Goal: Information Seeking & Learning: Learn about a topic

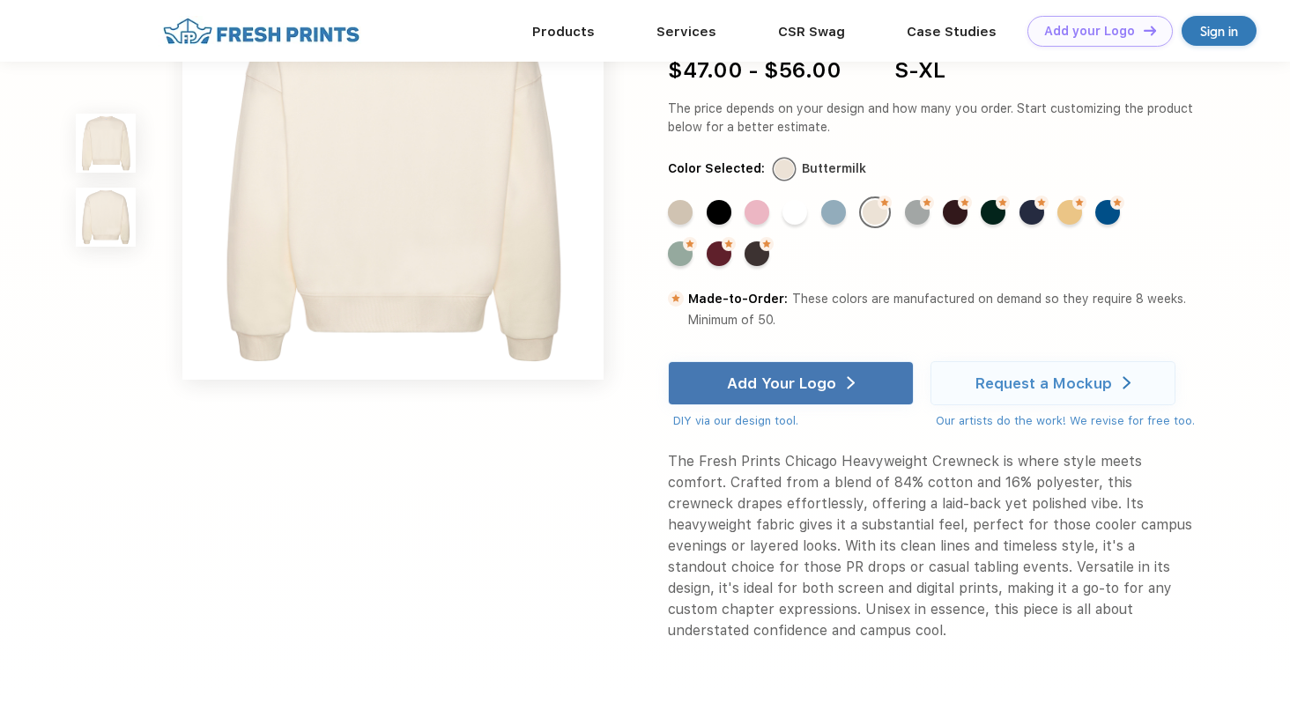
scroll to position [575, 0]
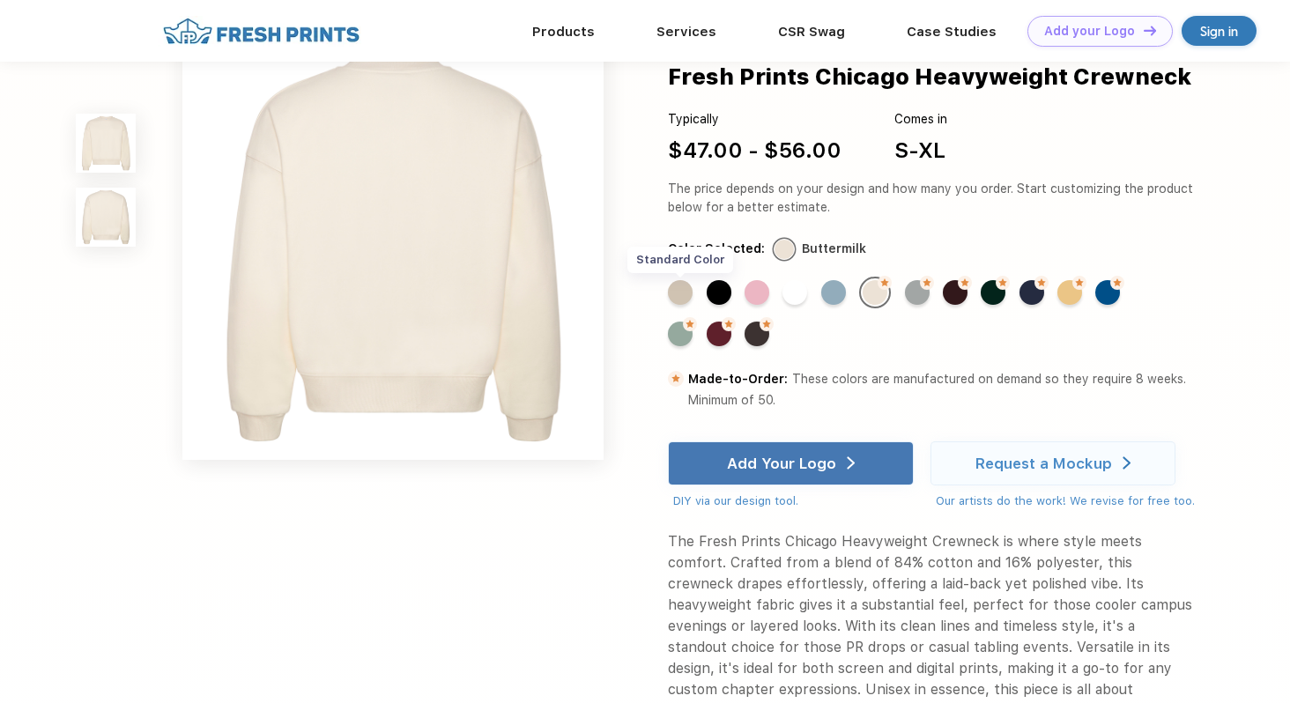
click at [682, 304] on div "Standard Color" at bounding box center [680, 291] width 25 height 25
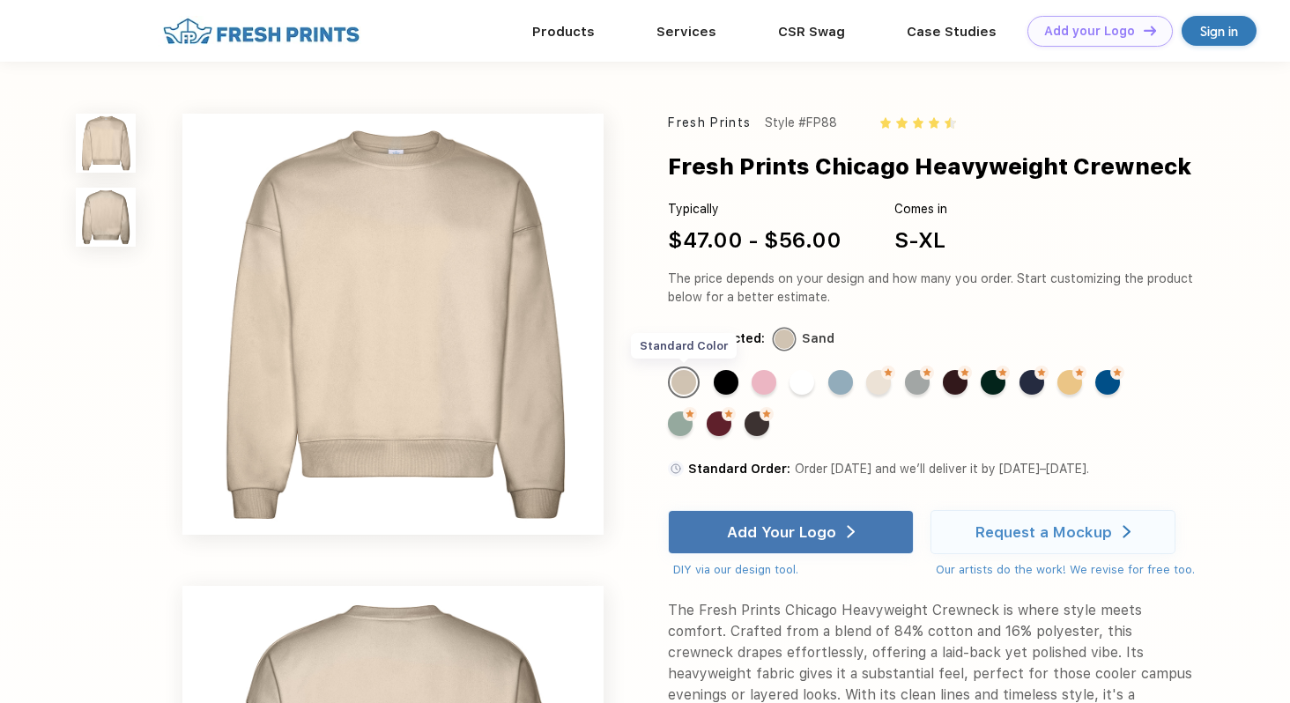
scroll to position [0, 0]
click at [1079, 383] on div "Made-to-Order Color" at bounding box center [1069, 382] width 25 height 25
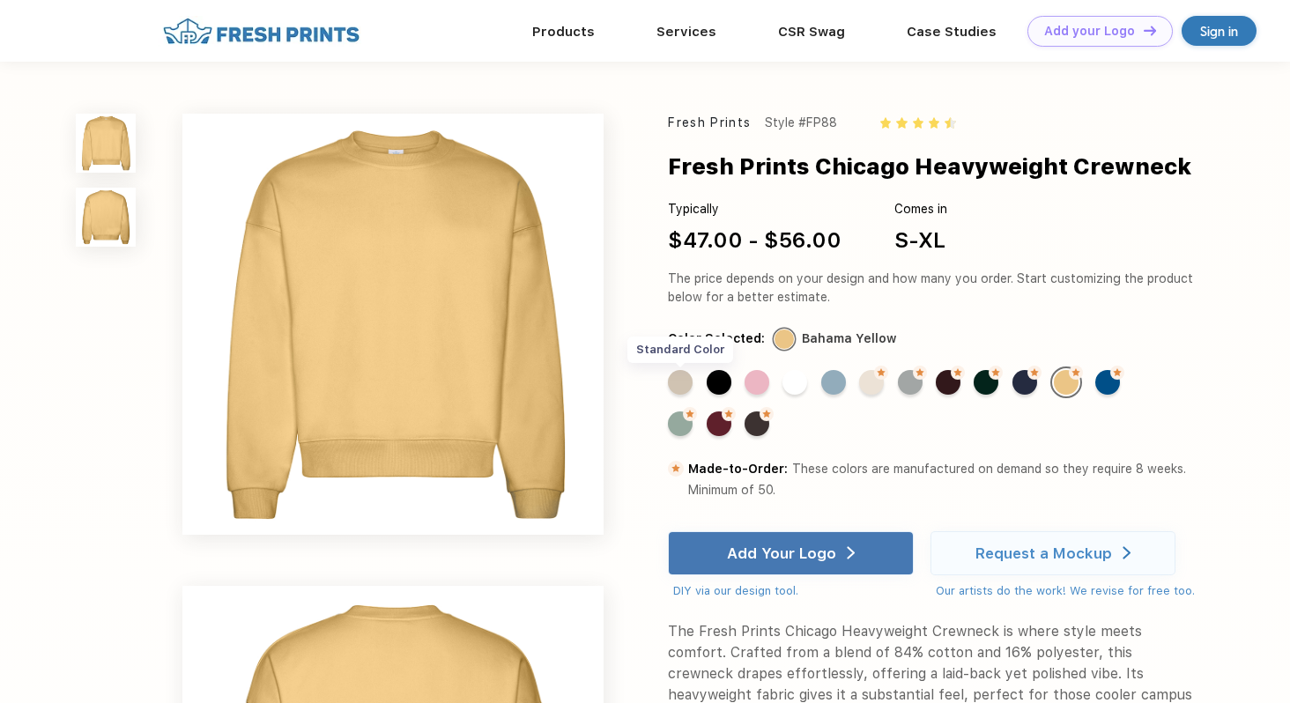
click at [692, 379] on div "Standard Color" at bounding box center [680, 382] width 25 height 25
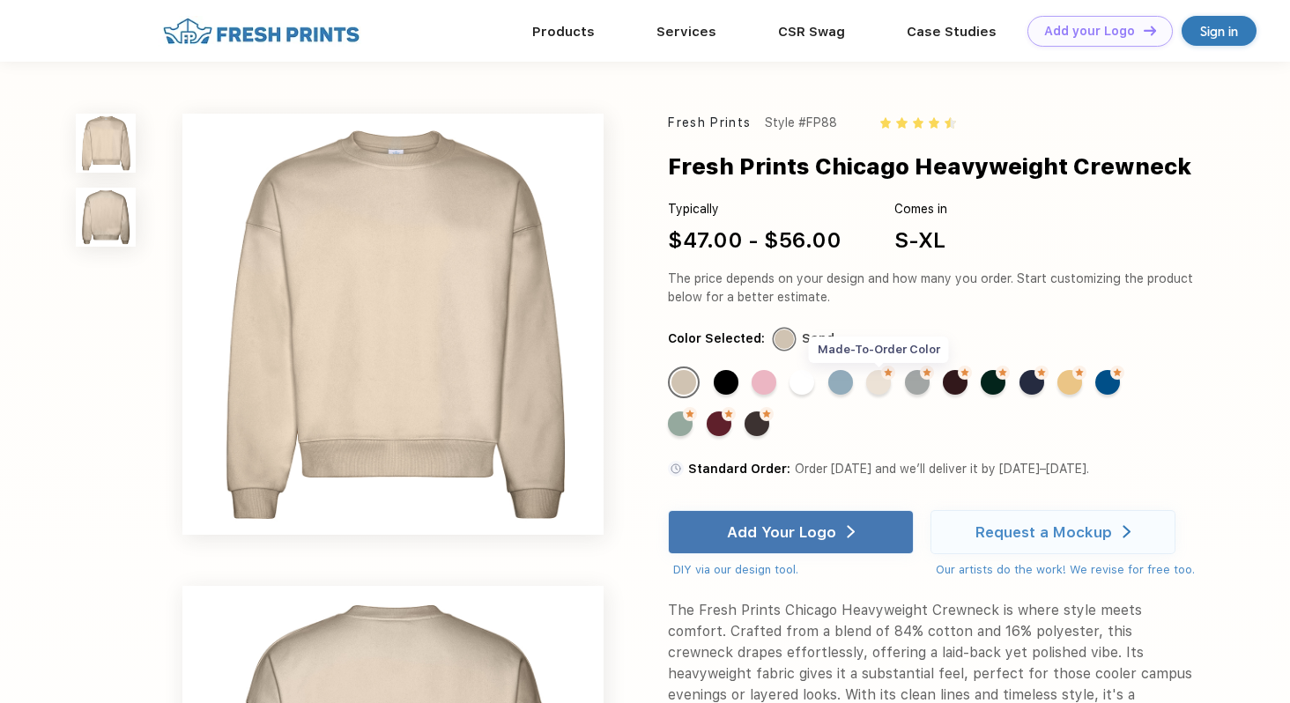
click at [879, 384] on div "Made-to-Order Color" at bounding box center [878, 382] width 25 height 25
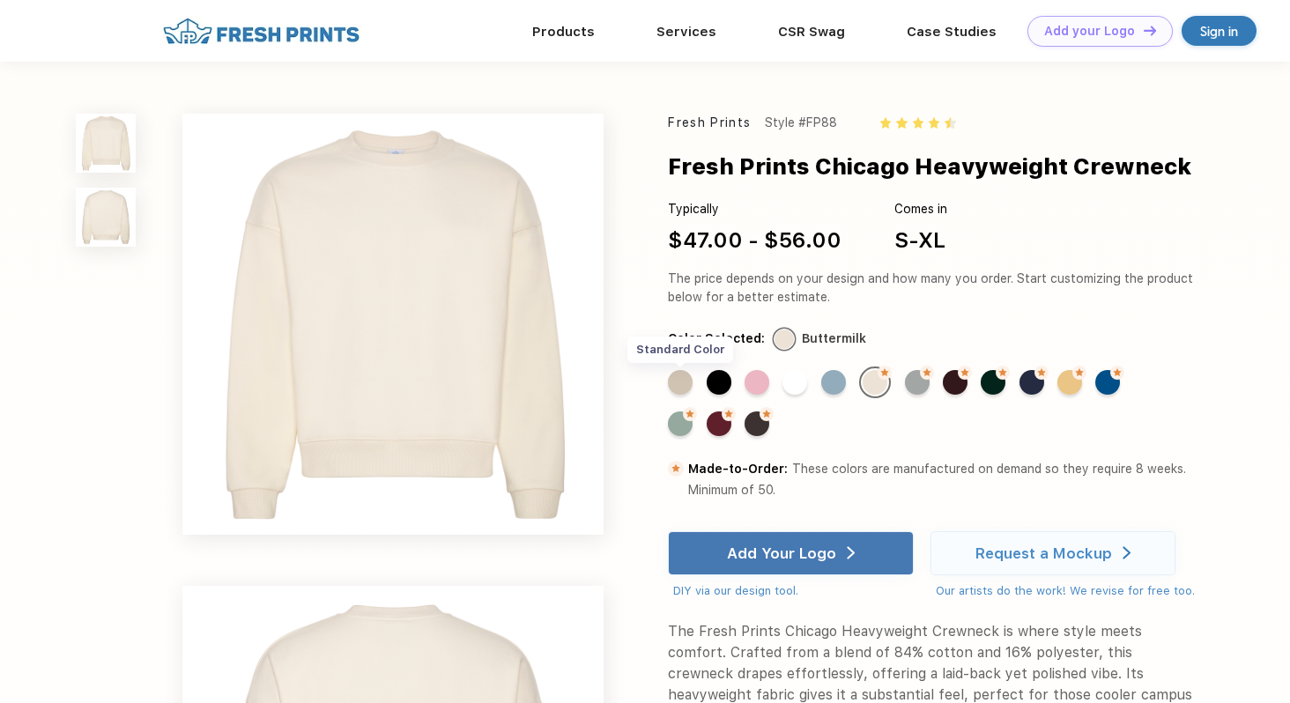
click at [686, 380] on div "Standard Color" at bounding box center [680, 382] width 25 height 25
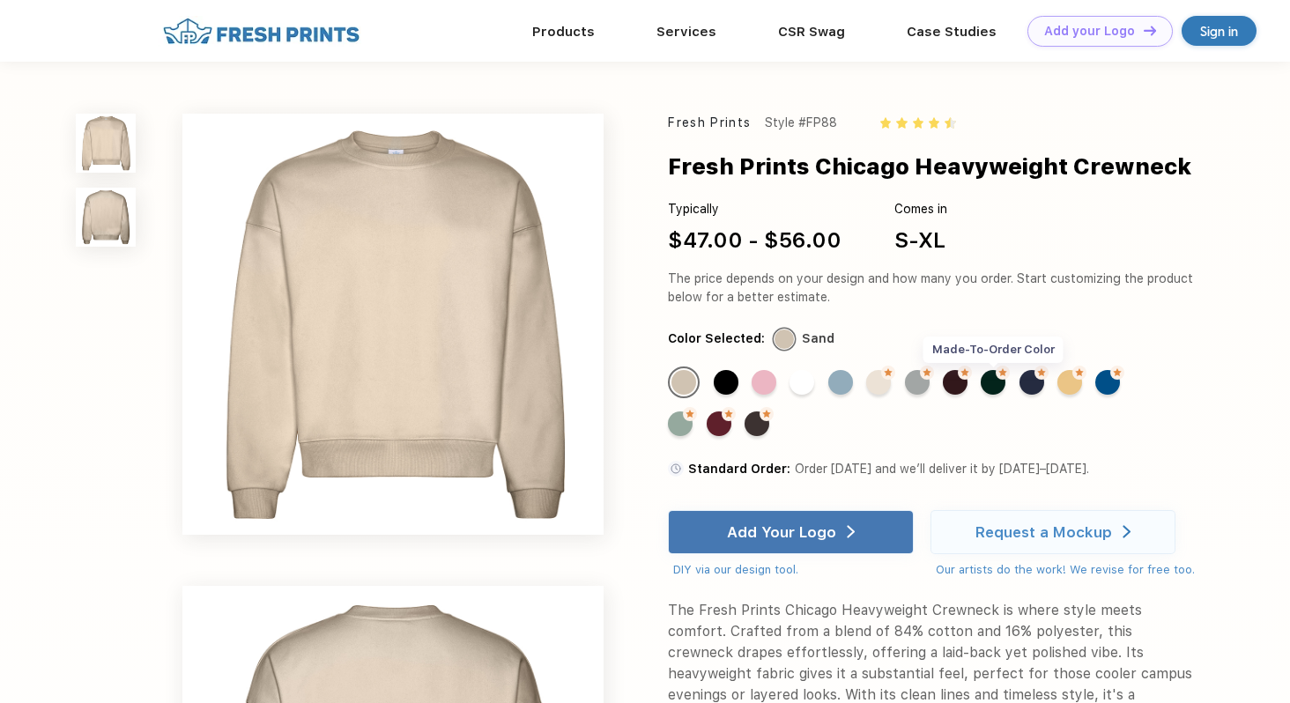
click at [999, 387] on div "Made-to-Order Color" at bounding box center [993, 382] width 25 height 25
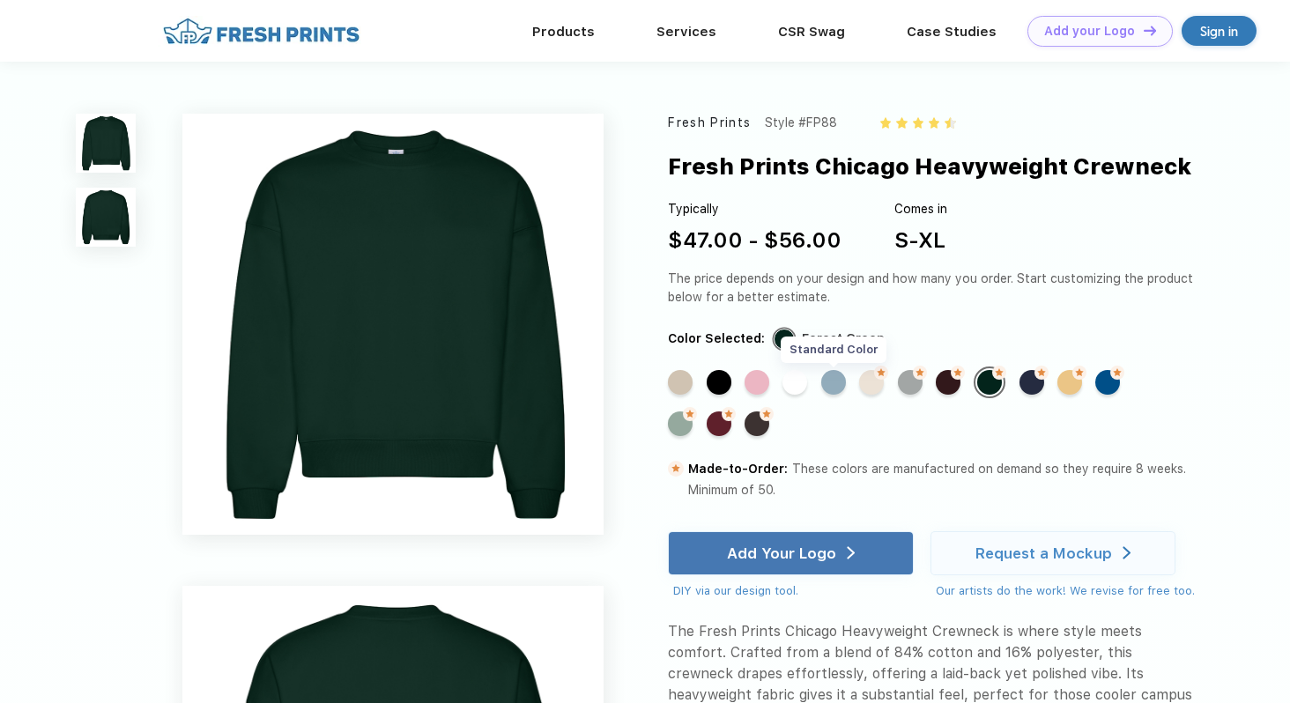
click at [839, 386] on div "Standard Color" at bounding box center [833, 382] width 25 height 25
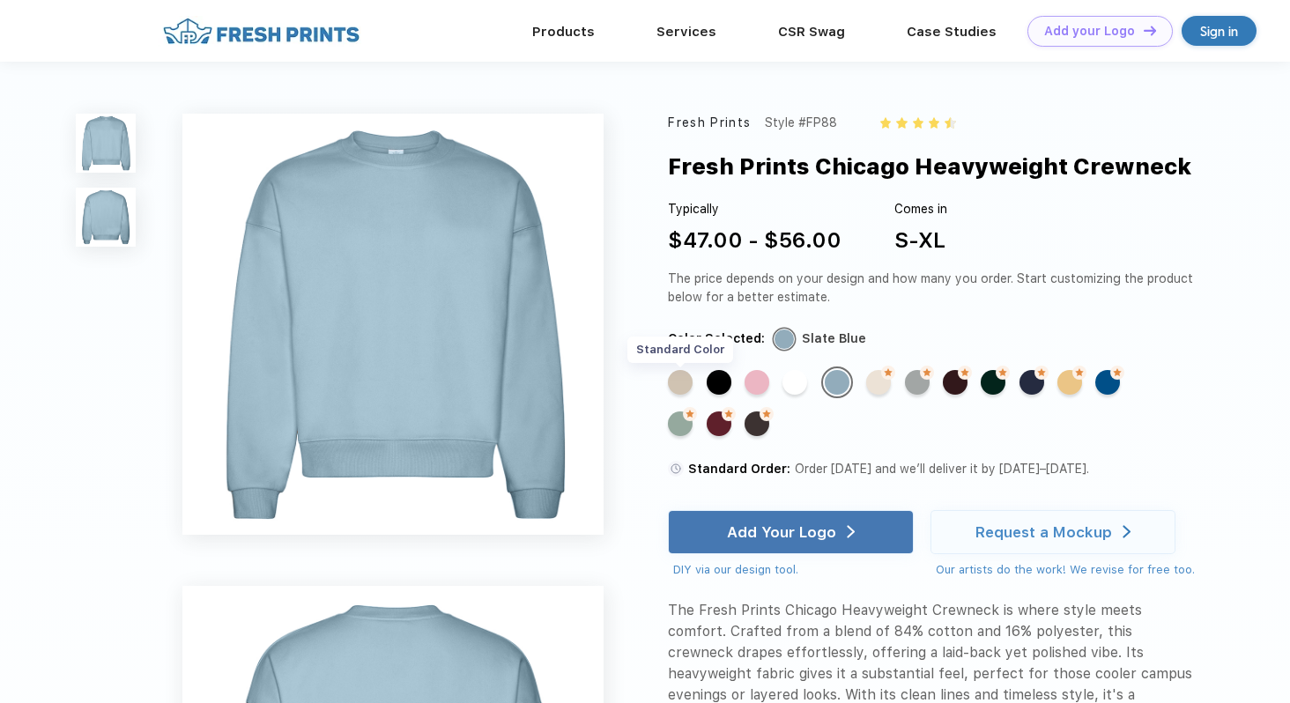
click at [678, 381] on div "Standard Color" at bounding box center [680, 382] width 25 height 25
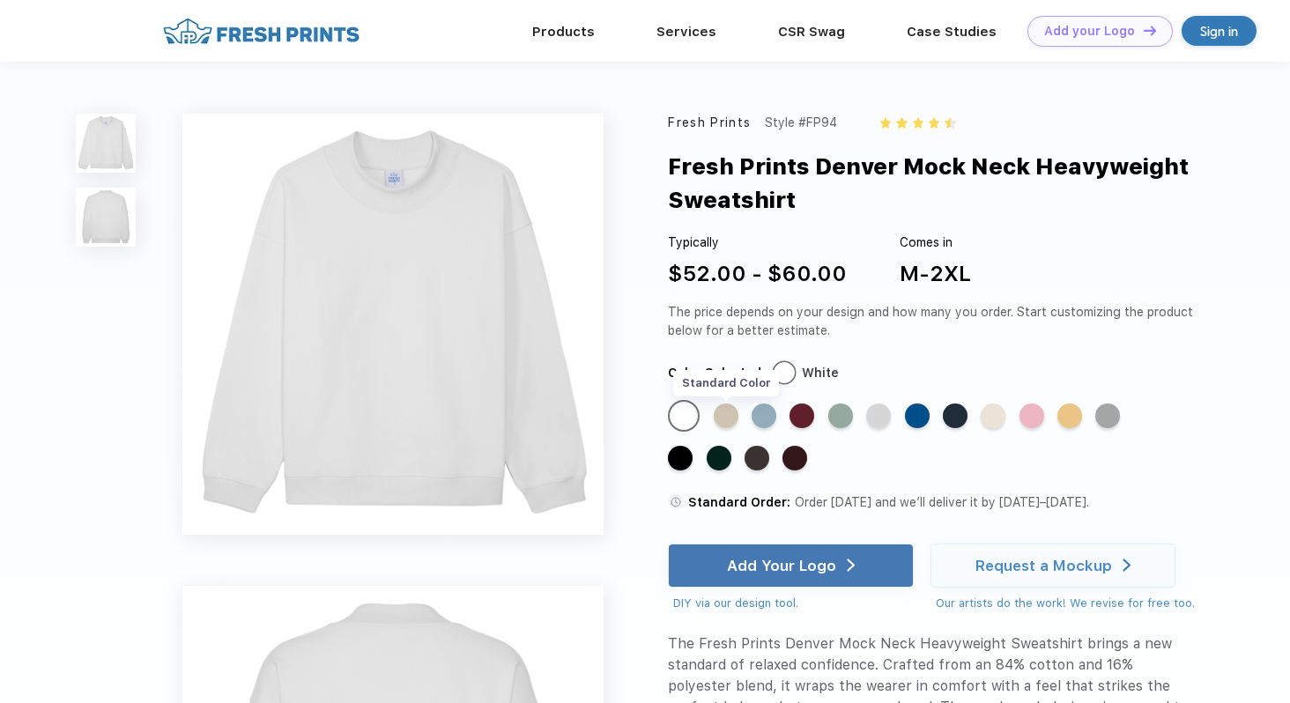
click at [725, 419] on div "Standard Color" at bounding box center [726, 416] width 25 height 25
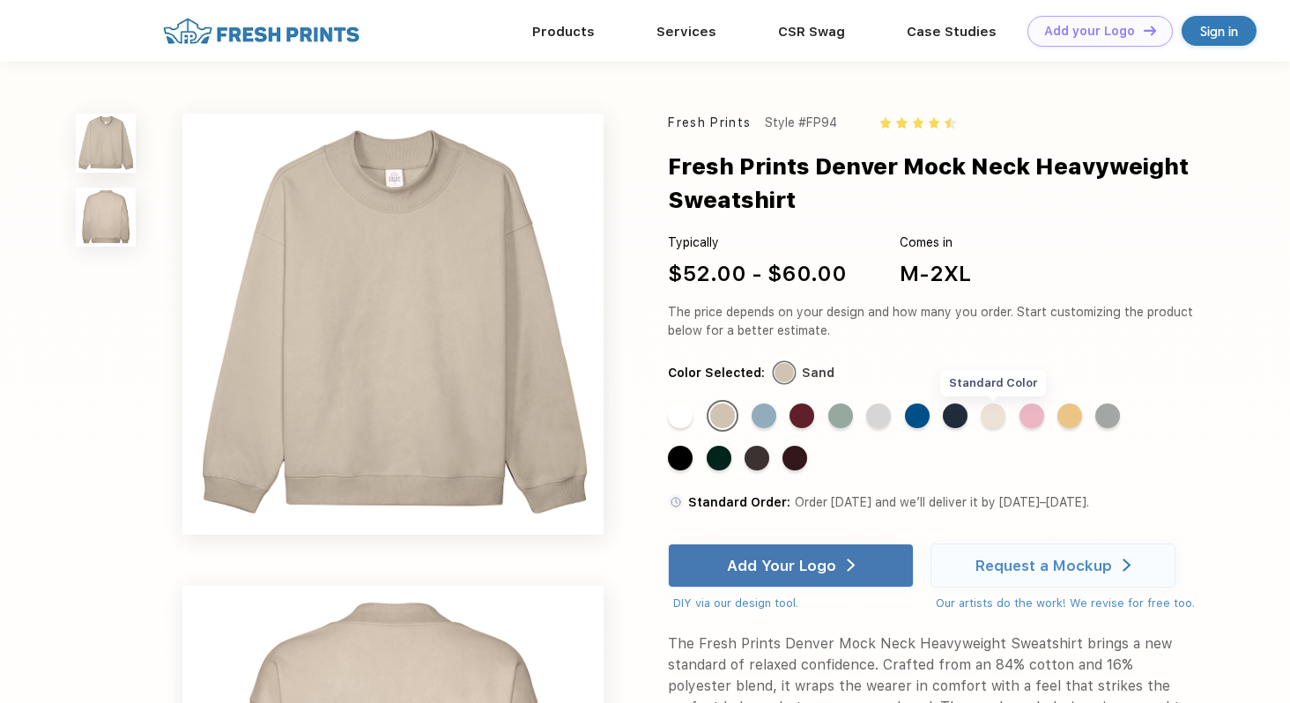
click at [989, 417] on div "Standard Color" at bounding box center [993, 416] width 25 height 25
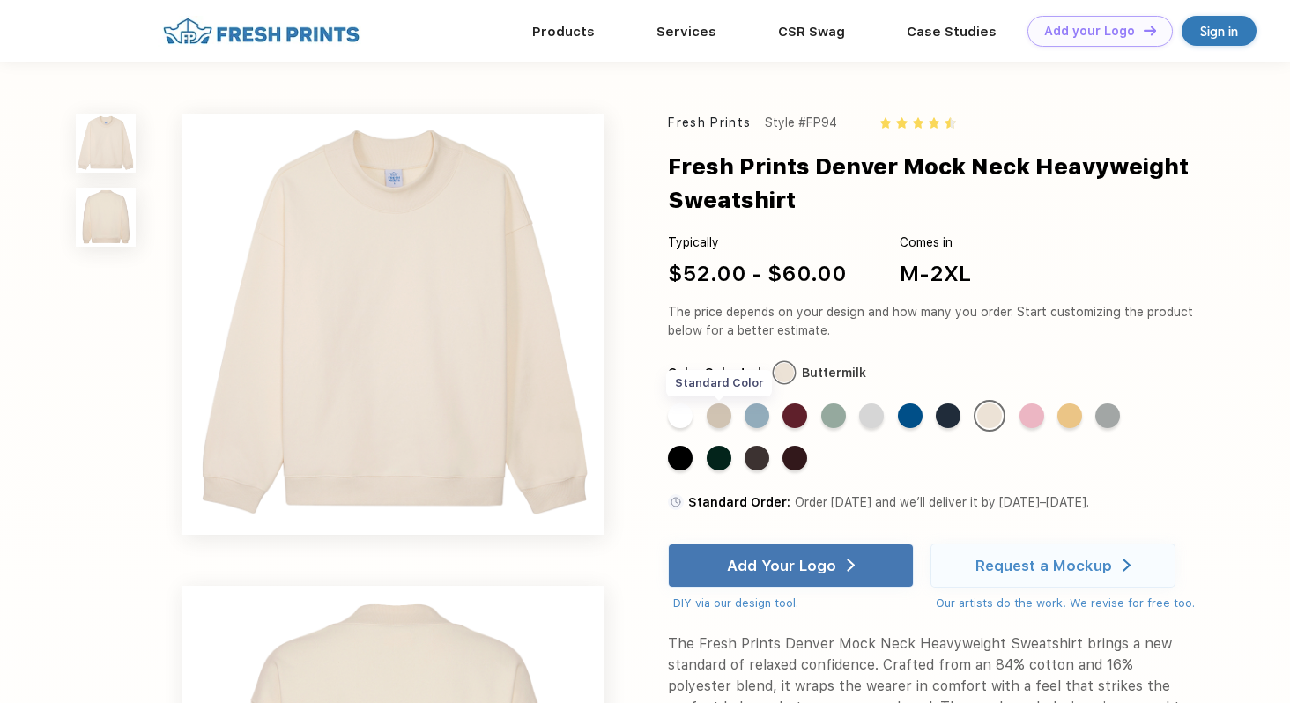
click at [715, 420] on div "Standard Color" at bounding box center [719, 416] width 25 height 25
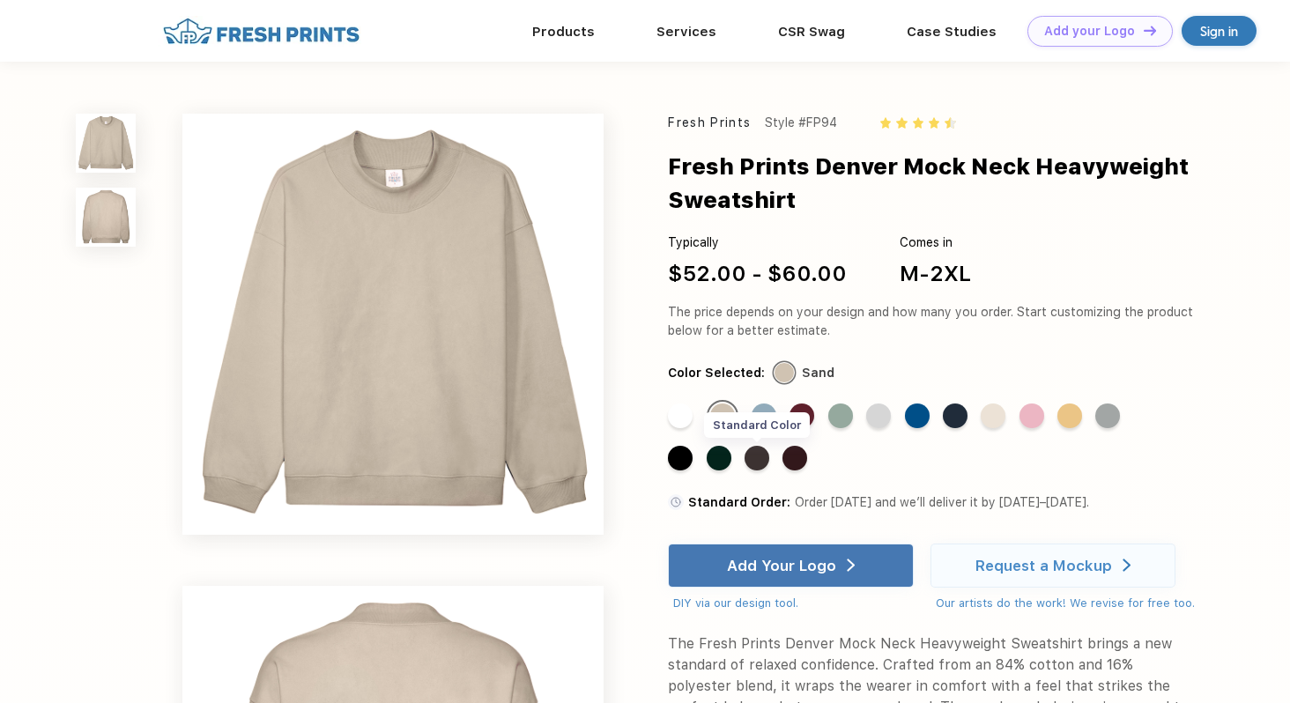
click at [767, 460] on div "Standard Color" at bounding box center [757, 458] width 25 height 25
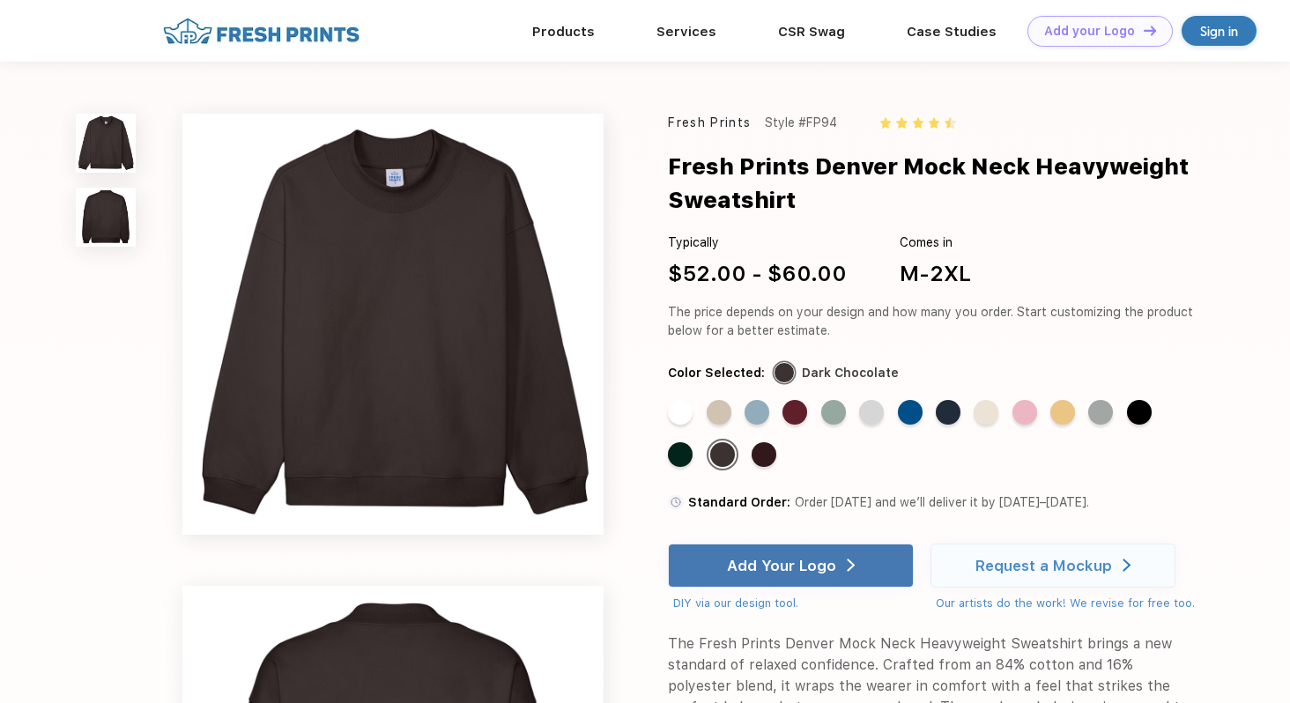
click at [846, 466] on div "Standard Color Standard Color Standard Color Standard Color Standard Color Stan…" at bounding box center [918, 442] width 500 height 84
